Goal: Find specific page/section: Find specific page/section

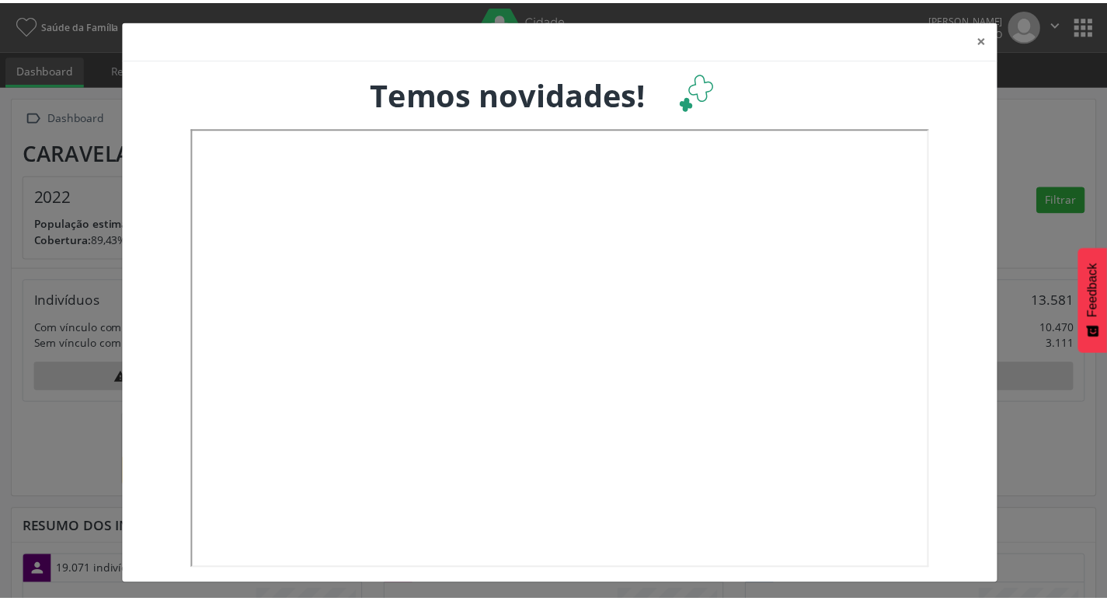
scroll to position [258, 365]
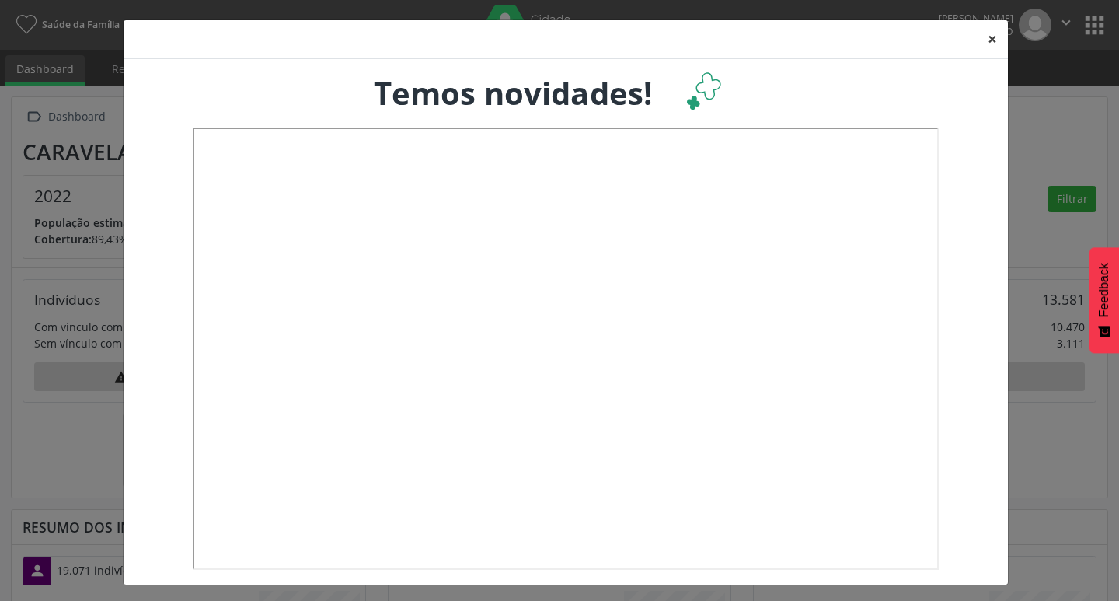
click at [980, 39] on button "×" at bounding box center [992, 39] width 31 height 38
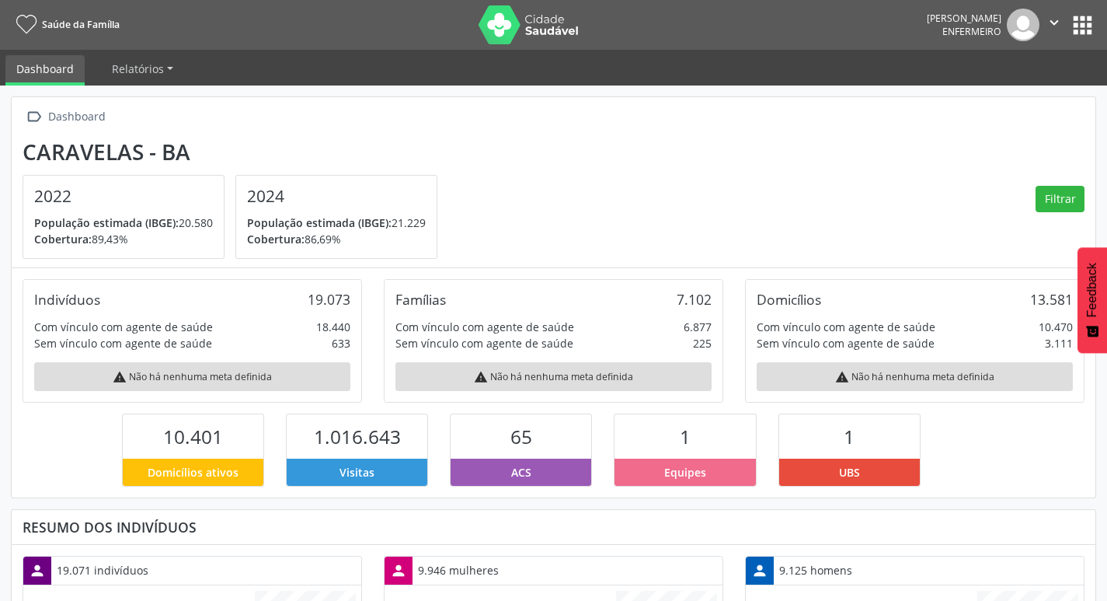
scroll to position [776609, 776506]
click at [987, 37] on span "Enfermeiro" at bounding box center [971, 31] width 59 height 13
click at [1079, 19] on button "apps" at bounding box center [1082, 25] width 27 height 27
click at [1078, 31] on button "apps" at bounding box center [1082, 25] width 27 height 27
click at [1078, 30] on button "apps" at bounding box center [1082, 25] width 27 height 27
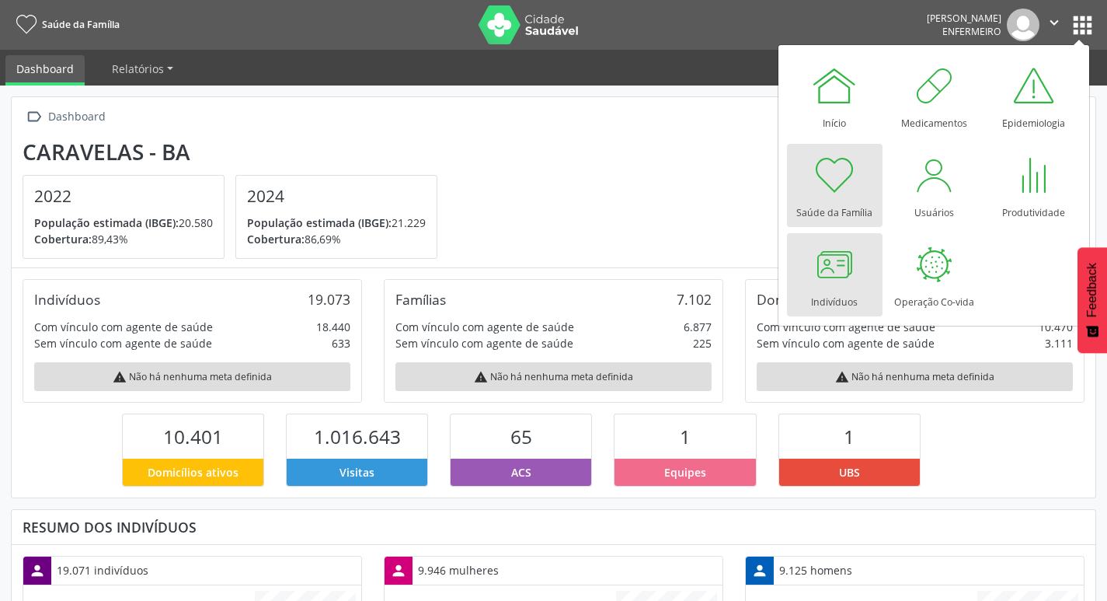
click at [825, 277] on div at bounding box center [834, 264] width 47 height 47
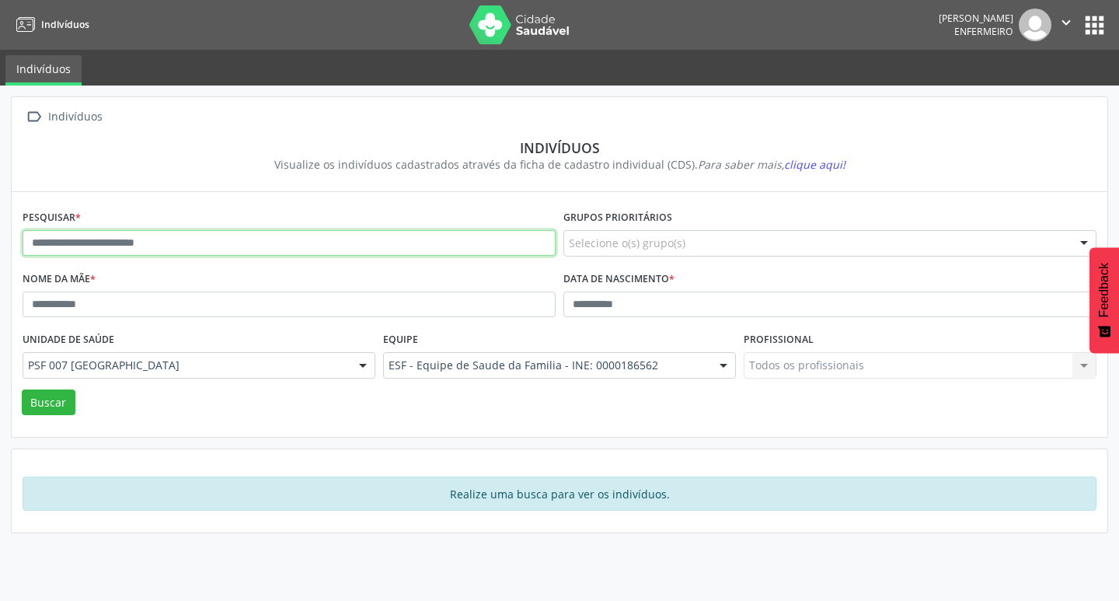
click at [97, 233] on input "text" at bounding box center [289, 243] width 533 height 26
type input "**********"
click at [22, 389] on button "Buscar" at bounding box center [49, 402] width 54 height 26
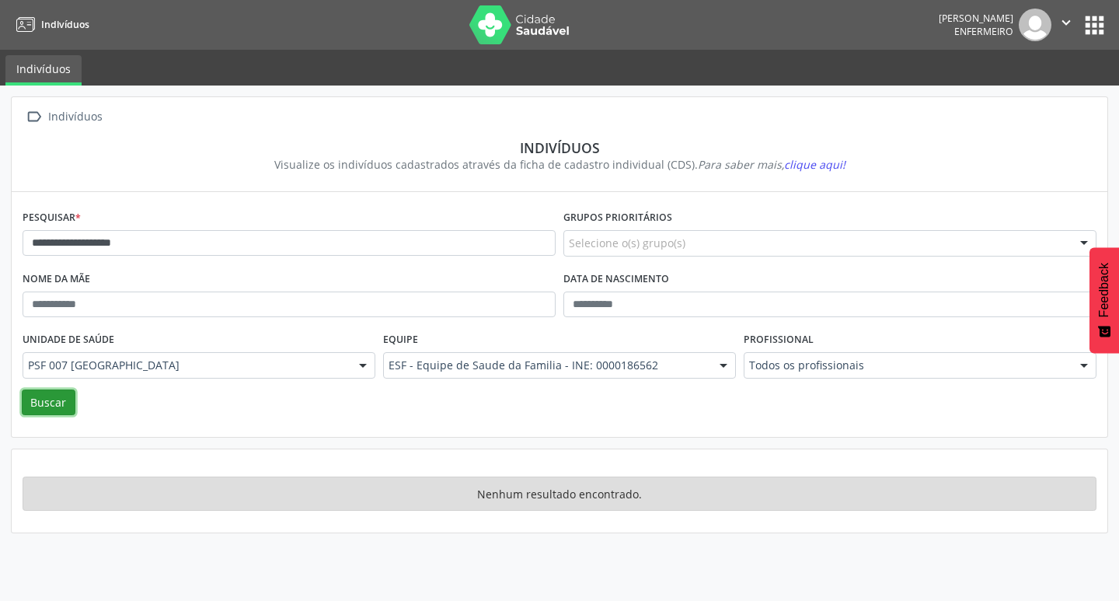
click at [64, 401] on button "Buscar" at bounding box center [49, 402] width 54 height 26
